Goal: Transaction & Acquisition: Purchase product/service

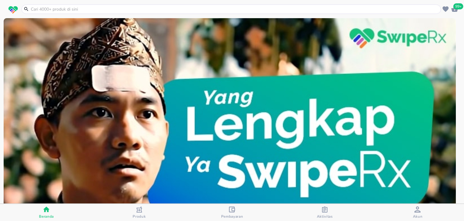
click at [452, 10] on icon "button" at bounding box center [455, 9] width 7 height 6
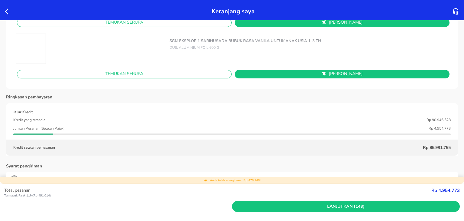
scroll to position [3640, 0]
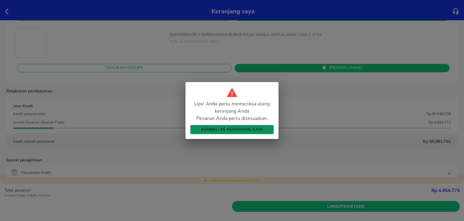
click at [215, 125] on button "Kembali ke Keranjang Saya" at bounding box center [232, 129] width 83 height 9
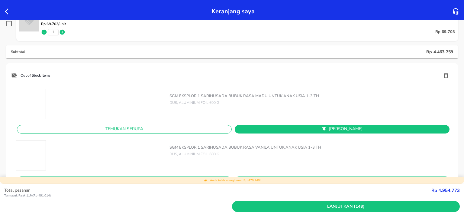
scroll to position [3527, 0]
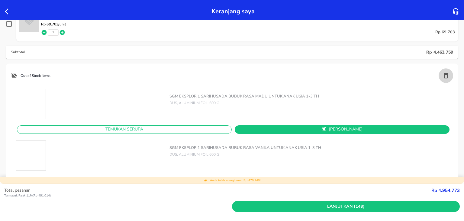
click at [443, 77] on icon "button" at bounding box center [446, 75] width 7 height 7
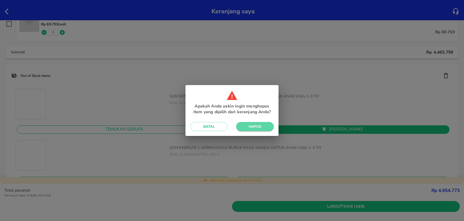
click at [261, 124] on span "Hapus" at bounding box center [255, 126] width 28 height 5
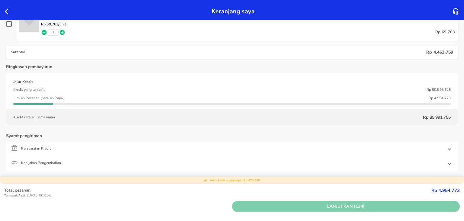
click at [278, 206] on span "Lanjutkan (134)" at bounding box center [346, 207] width 223 height 8
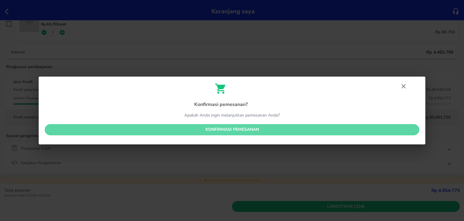
click at [283, 129] on span "Konfirmasi pemesanan" at bounding box center [232, 130] width 365 height 8
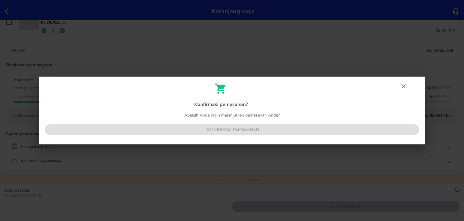
scroll to position [3499, 0]
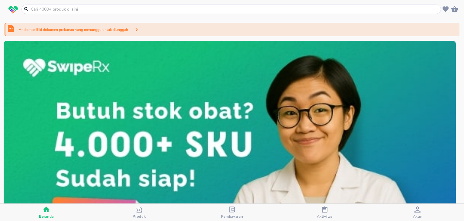
click at [161, 33] on div "Anda memiliki dokumen prekursor yang menunggu untuk diunggah" at bounding box center [232, 30] width 455 height 14
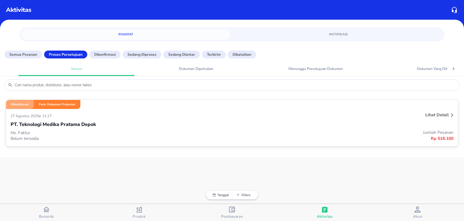
click at [265, 128] on div "PT. Teknologi Medika Pratama Depok" at bounding box center [232, 124] width 443 height 10
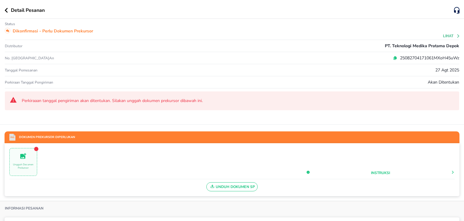
click at [393, 57] on icon at bounding box center [395, 58] width 4 height 4
click at [395, 56] on icon at bounding box center [396, 57] width 2 height 3
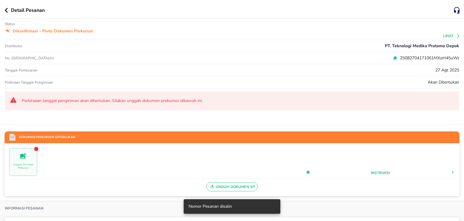
click at [4, 8] on div "Detail Pesanan" at bounding box center [232, 9] width 464 height 19
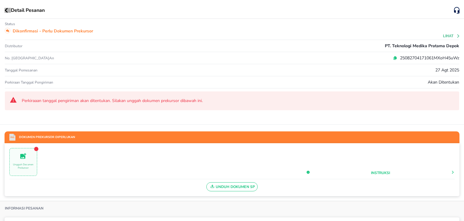
click at [5, 11] on icon "button" at bounding box center [6, 10] width 3 height 5
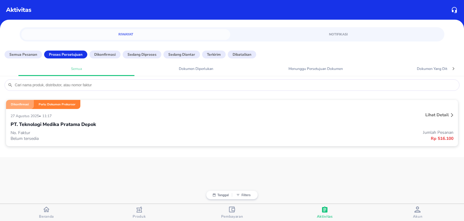
click at [181, 131] on p "No. Faktur" at bounding box center [122, 133] width 222 height 6
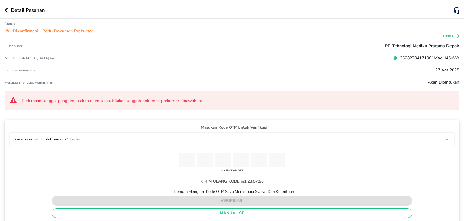
click at [393, 57] on icon at bounding box center [395, 58] width 4 height 4
click at [186, 158] on input "Please enter OTP character 1" at bounding box center [187, 159] width 16 height 15
paste input "5"
type input "9"
type input "0"
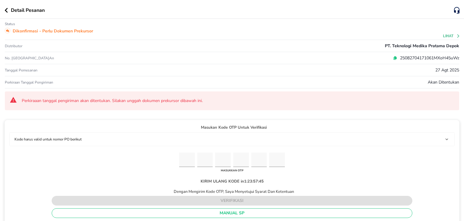
type input "2"
type input "6"
type input "0"
type input "5"
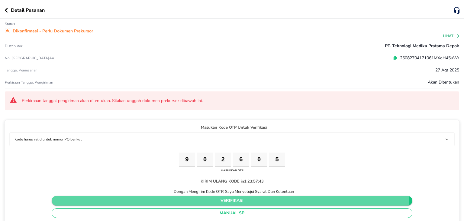
click at [198, 197] on span "verifikasi" at bounding box center [232, 201] width 351 height 8
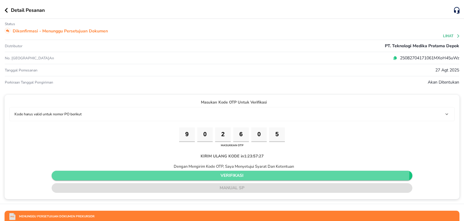
click at [230, 172] on span "verifikasi" at bounding box center [232, 176] width 351 height 8
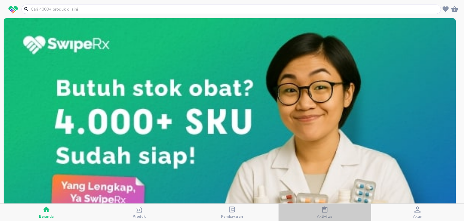
click at [318, 210] on div "Aktivitas" at bounding box center [325, 212] width 16 height 12
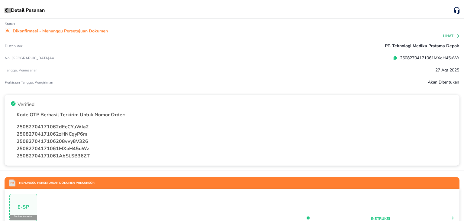
click at [6, 8] on icon "button" at bounding box center [6, 10] width 3 height 5
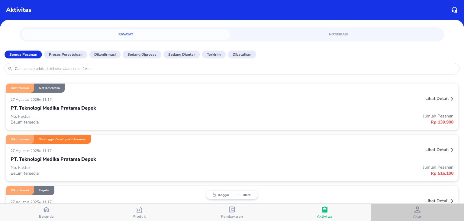
click at [416, 214] on span "Akun" at bounding box center [418, 216] width 10 height 5
